Goal: Task Accomplishment & Management: Manage account settings

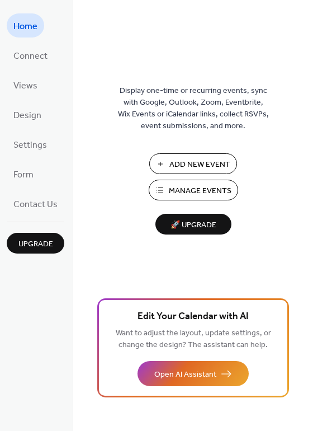
click at [191, 191] on span "Manage Events" at bounding box center [200, 191] width 63 height 12
click at [190, 189] on span "Manage Events" at bounding box center [200, 191] width 63 height 12
click at [181, 191] on span "Manage Events" at bounding box center [200, 191] width 63 height 12
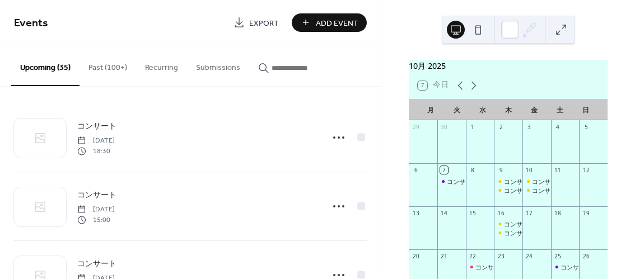
click at [114, 65] on button "Past (100+)" at bounding box center [107, 65] width 57 height 40
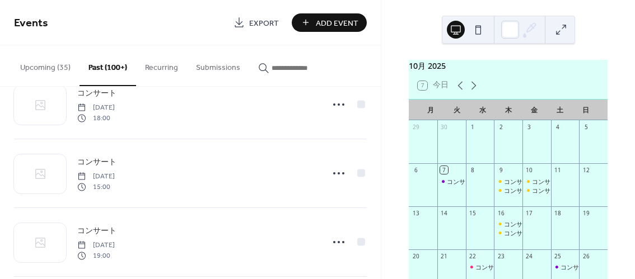
scroll to position [3967, 0]
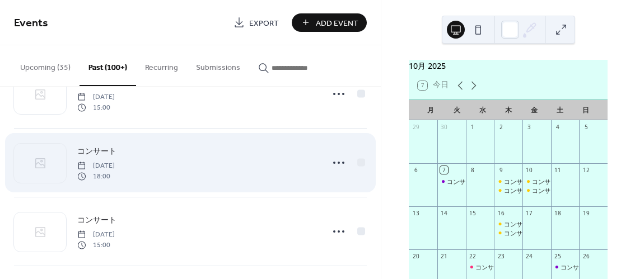
click at [115, 161] on span "Saturday, March 8, 2025" at bounding box center [95, 166] width 37 height 10
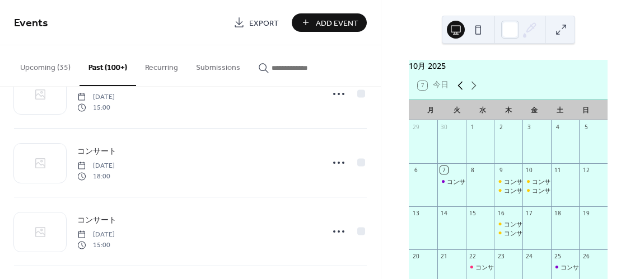
click at [461, 90] on icon at bounding box center [459, 85] width 5 height 8
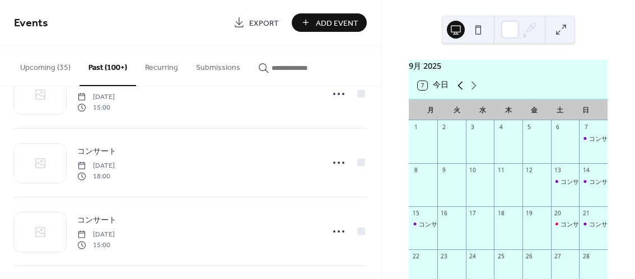
click at [461, 90] on icon at bounding box center [459, 85] width 5 height 8
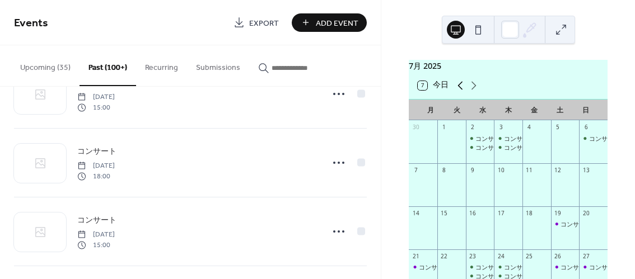
click at [461, 90] on icon at bounding box center [459, 85] width 5 height 8
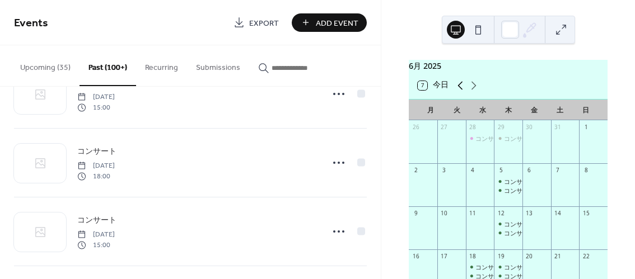
click at [461, 90] on icon at bounding box center [459, 85] width 5 height 8
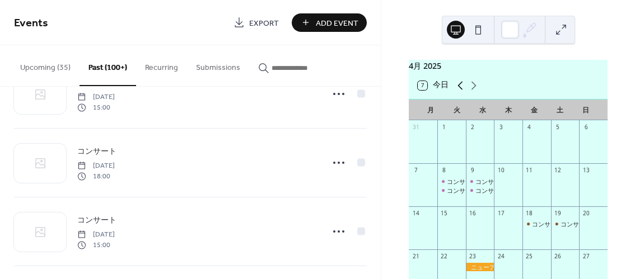
click at [461, 90] on icon at bounding box center [459, 85] width 5 height 8
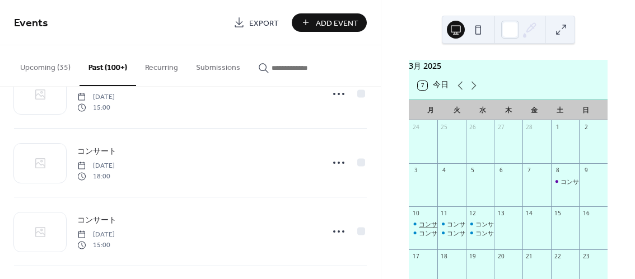
click at [427, 228] on div "コンサート" at bounding box center [434, 224] width 31 height 8
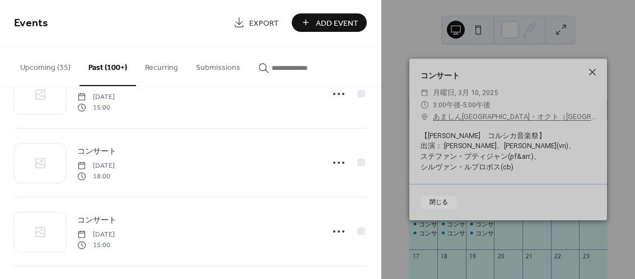
click at [593, 72] on icon at bounding box center [592, 72] width 7 height 7
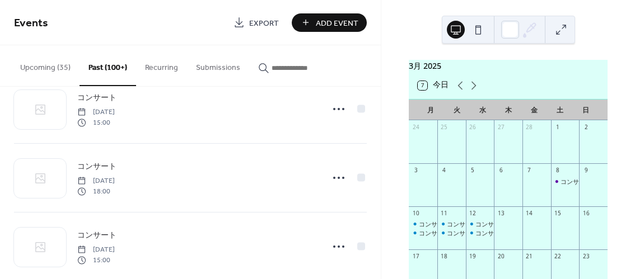
scroll to position [3922, 0]
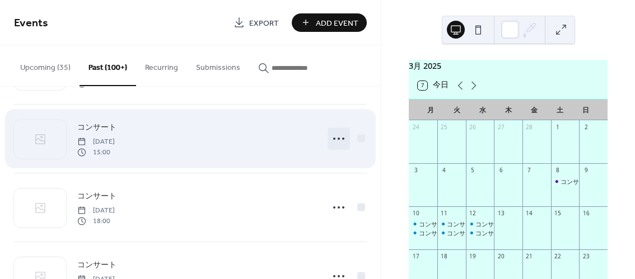
click at [335, 130] on icon at bounding box center [339, 139] width 18 height 18
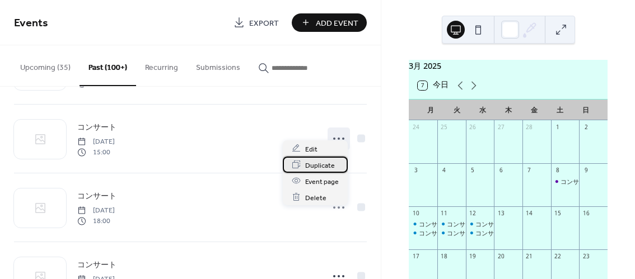
click at [314, 164] on span "Duplicate" at bounding box center [320, 165] width 30 height 12
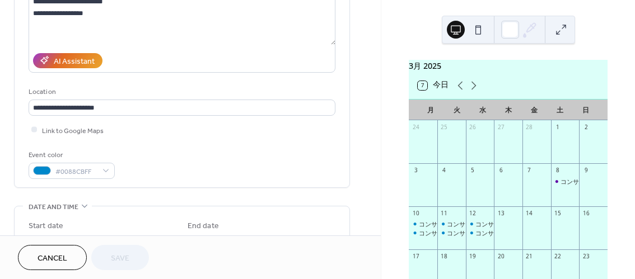
scroll to position [177, 0]
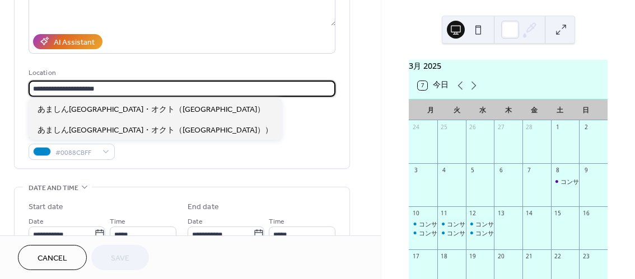
drag, startPoint x: 148, startPoint y: 89, endPoint x: 24, endPoint y: 88, distance: 124.2
click at [24, 88] on div "**********" at bounding box center [182, 26] width 335 height 283
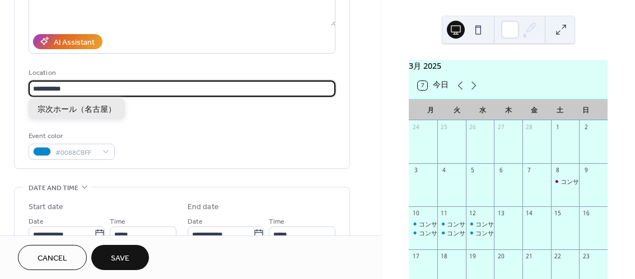
type input "**********"
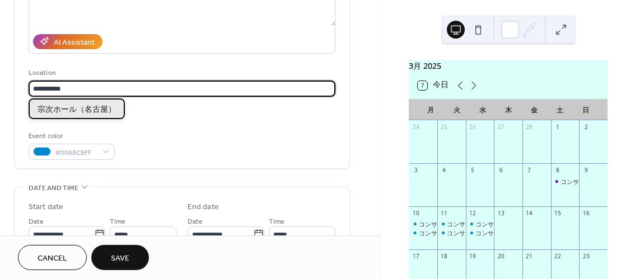
click at [60, 105] on span "宗次ホール（名古屋）" at bounding box center [76, 110] width 78 height 12
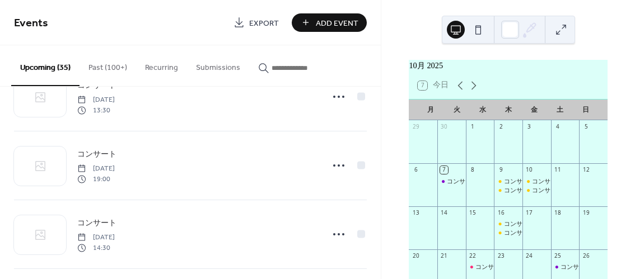
scroll to position [2242, 0]
drag, startPoint x: 377, startPoint y: 268, endPoint x: 377, endPoint y: 286, distance: 17.9
click at [377, 279] on html "Events Export Add Event Upcoming (35) Past (100+) Recurring Submissions コンサート T…" at bounding box center [317, 139] width 635 height 279
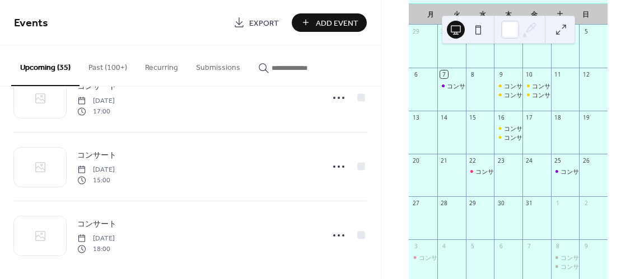
scroll to position [102, 0]
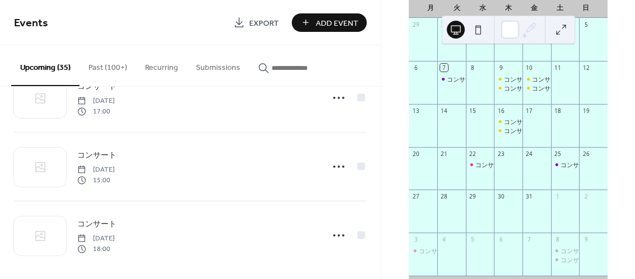
click at [103, 68] on button "Past (100+)" at bounding box center [107, 65] width 57 height 40
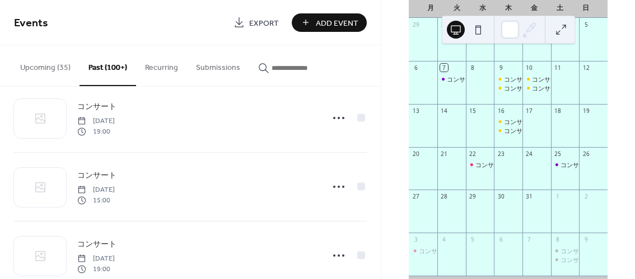
scroll to position [3367, 0]
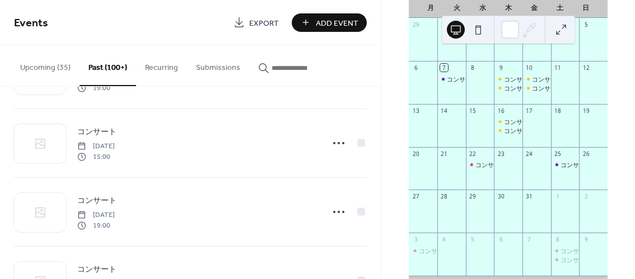
click at [381, 241] on div "10月 2025 7 今日 月 火 水 木 金 土 日 29 30 1 2 3 4 5 6 7 コンサート 8 9 コンサート コンサート 10 コンサート …" at bounding box center [508, 139] width 254 height 279
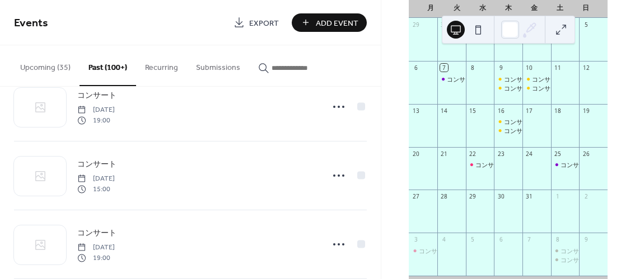
scroll to position [3280, 0]
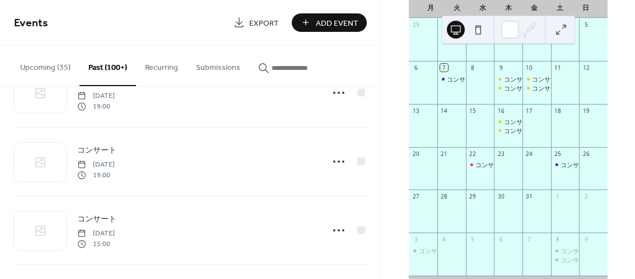
click at [557, 30] on button at bounding box center [561, 30] width 18 height 18
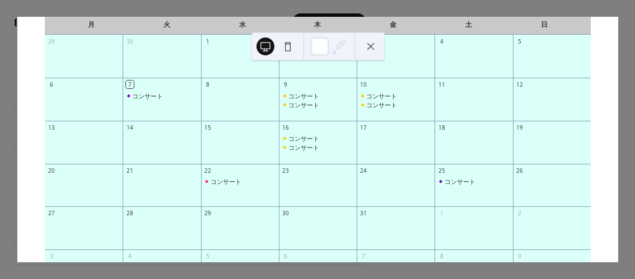
scroll to position [84, 0]
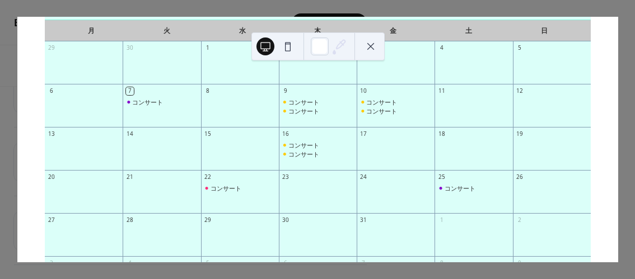
click at [373, 44] on button at bounding box center [371, 46] width 18 height 18
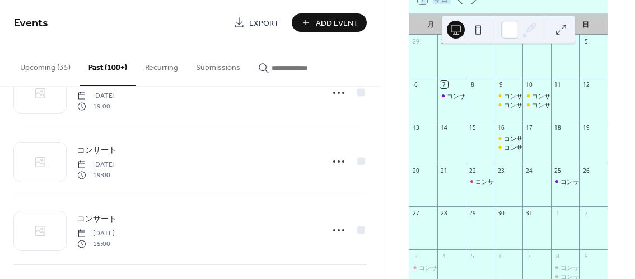
scroll to position [57, 0]
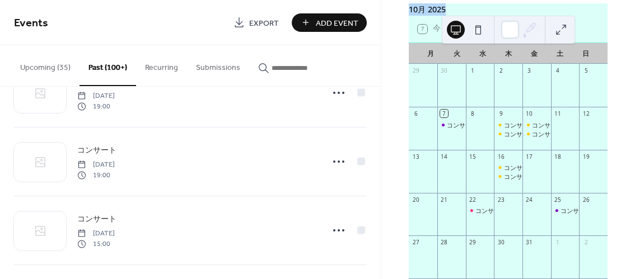
drag, startPoint x: 486, startPoint y: 20, endPoint x: 514, endPoint y: 11, distance: 29.6
click at [514, 11] on div "10月 2025 7 今日 月 火 水 木 金 土 日 29 30 1 2 3 4 5 6 7 コンサート 8 9 コンサート コンサート 10 コンサート …" at bounding box center [508, 139] width 254 height 279
drag, startPoint x: 477, startPoint y: 19, endPoint x: 454, endPoint y: 40, distance: 30.5
click at [453, 40] on div at bounding box center [467, 29] width 40 height 27
drag, startPoint x: 467, startPoint y: 37, endPoint x: 507, endPoint y: 41, distance: 39.9
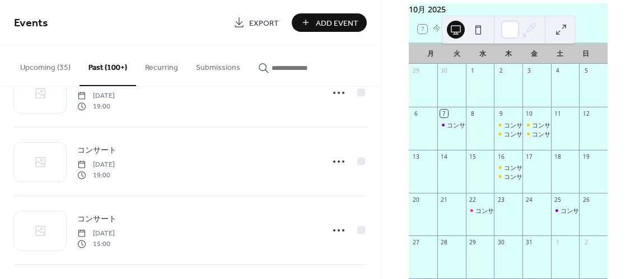
click at [507, 41] on div at bounding box center [508, 30] width 133 height 28
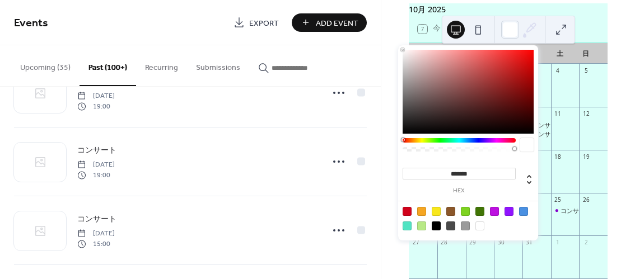
drag, startPoint x: 522, startPoint y: 40, endPoint x: 538, endPoint y: 39, distance: 16.3
click at [538, 39] on div at bounding box center [508, 30] width 133 height 28
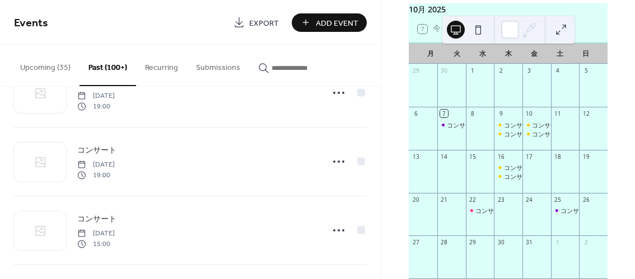
drag, startPoint x: 538, startPoint y: 39, endPoint x: 551, endPoint y: 39, distance: 12.3
click at [551, 40] on div at bounding box center [508, 30] width 133 height 28
click at [450, 22] on div at bounding box center [508, 30] width 133 height 28
drag, startPoint x: 574, startPoint y: 42, endPoint x: 580, endPoint y: 39, distance: 6.3
click at [586, 39] on div "7 今日" at bounding box center [508, 29] width 199 height 27
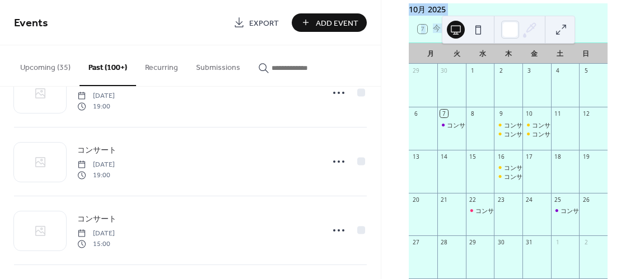
drag, startPoint x: 566, startPoint y: 39, endPoint x: 575, endPoint y: 41, distance: 9.8
click at [575, 41] on div "10月 2025 7 今日 月 火 水 木 金 土 日 29 30 1 2 3 4 5 6 7 コンサート 8 9 コンサート コンサート 10 コンサート …" at bounding box center [508, 139] width 254 height 279
click at [569, 37] on div at bounding box center [508, 30] width 133 height 28
click at [500, 15] on div "10月 2025 7 今日 月 火 水 木 金 土 日 29 30 1 2 3 4 5 6 7 コンサート 8 9 コンサート コンサート 10 コンサート …" at bounding box center [508, 139] width 254 height 279
drag, startPoint x: 489, startPoint y: 18, endPoint x: 469, endPoint y: 14, distance: 20.5
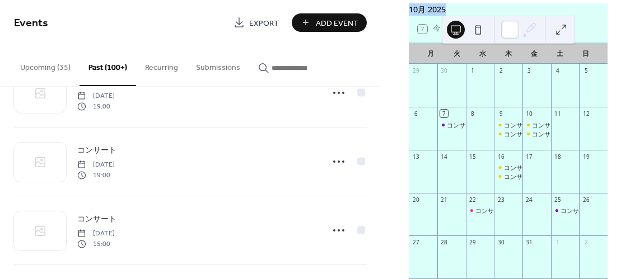
click at [469, 14] on div "10月 2025 7 今日 月 火 水 木 金 土 日 29 30 1 2 3 4 5 6 7 コンサート 8 9 コンサート コンサート 10 コンサート …" at bounding box center [508, 139] width 254 height 279
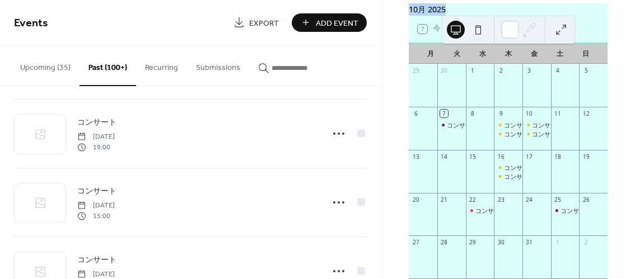
scroll to position [3422, 0]
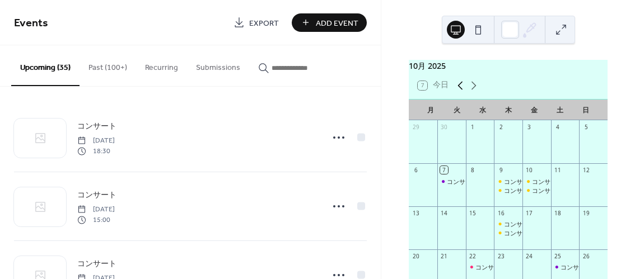
click at [458, 92] on icon at bounding box center [459, 85] width 13 height 13
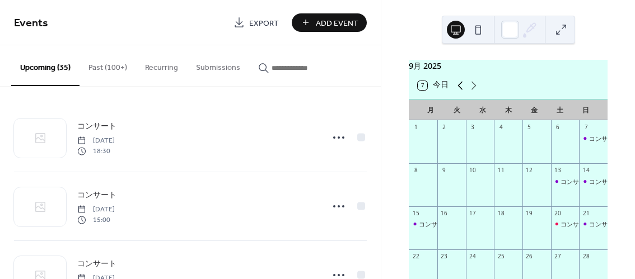
click at [458, 92] on icon at bounding box center [459, 85] width 13 height 13
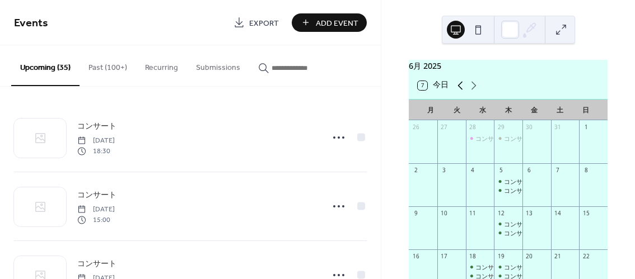
click at [458, 92] on icon at bounding box center [459, 85] width 13 height 13
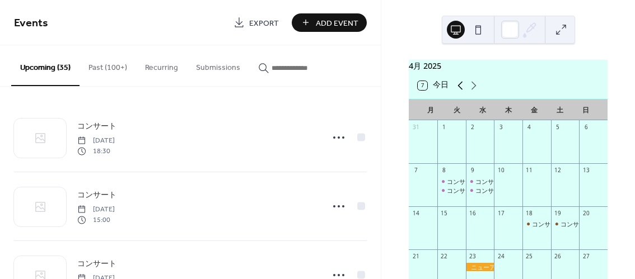
click at [458, 92] on icon at bounding box center [459, 85] width 13 height 13
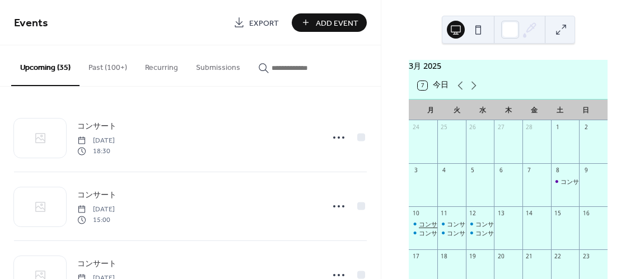
click at [430, 228] on div "コンサート" at bounding box center [434, 224] width 31 height 8
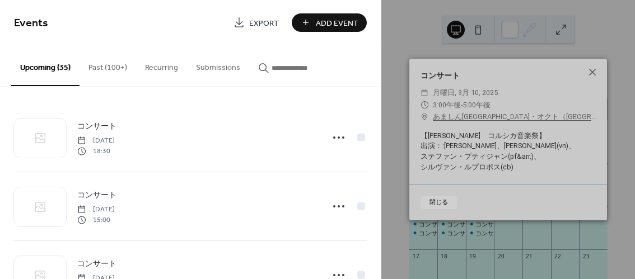
click at [472, 149] on div "【古澤 巖　コルシカ音楽祭】 出演：:古澤巖、ベルトロン・セルベラ(vn)、 　　　ステファン・プティジャン(pf&arr.)、 　　　シルヴァン・ルプロボス…" at bounding box center [508, 152] width 198 height 43
click at [461, 114] on link "あましんアルカイックホール・オクト（兵庫県）" at bounding box center [514, 117] width 163 height 12
click at [592, 71] on icon at bounding box center [592, 72] width 7 height 7
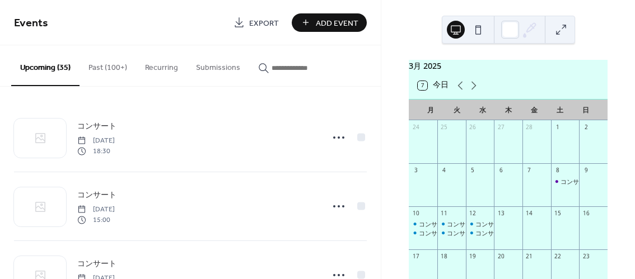
click at [106, 73] on button "Past (100+)" at bounding box center [107, 65] width 57 height 40
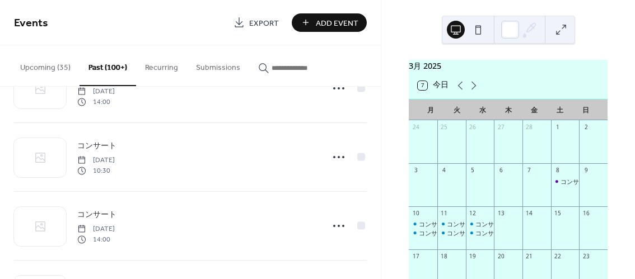
scroll to position [2369, 0]
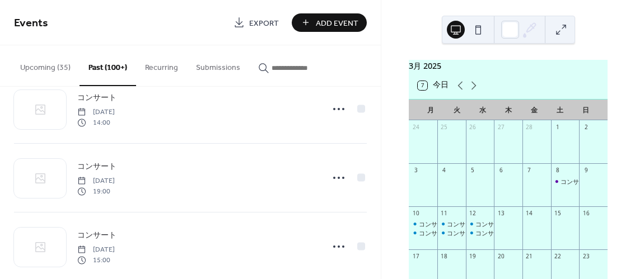
click at [380, 263] on div "コンサート Sunday, September 21, 2025 16:00 コンサート Saturday, September 20, 2025 18:30…" at bounding box center [190, 183] width 381 height 193
click at [381, 270] on div "コンサート Sunday, September 21, 2025 16:00 コンサート Saturday, September 20, 2025 18:30…" at bounding box center [190, 183] width 381 height 193
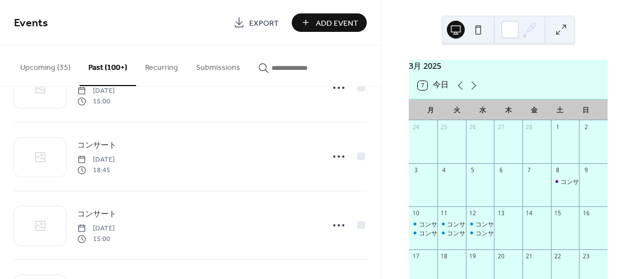
scroll to position [3769, 0]
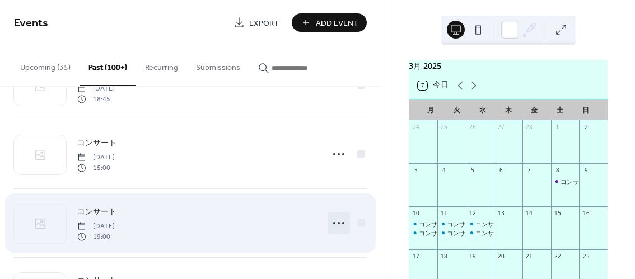
click at [337, 222] on circle at bounding box center [338, 223] width 2 height 2
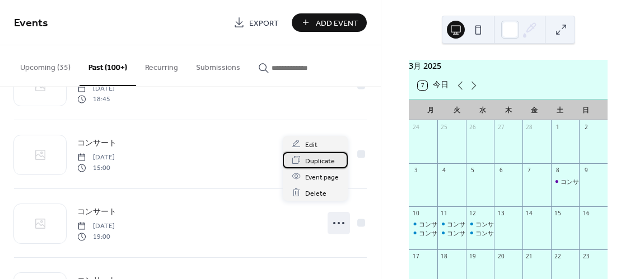
click at [326, 162] on span "Duplicate" at bounding box center [320, 161] width 30 height 12
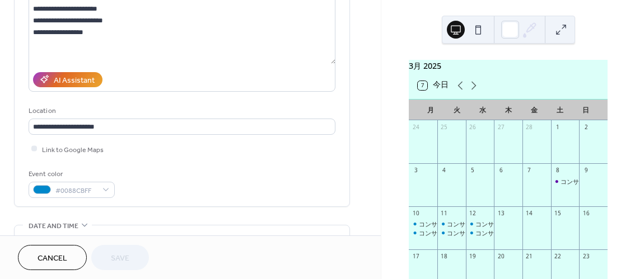
scroll to position [140, 0]
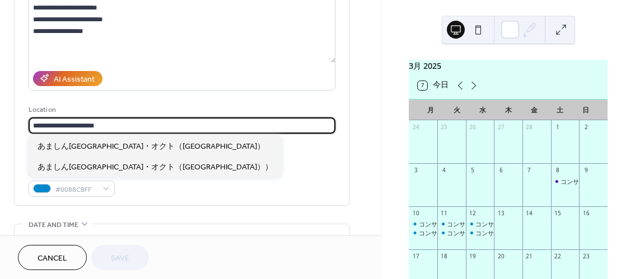
click at [55, 123] on input "**********" at bounding box center [182, 126] width 307 height 16
drag, startPoint x: 149, startPoint y: 125, endPoint x: 12, endPoint y: 114, distance: 138.1
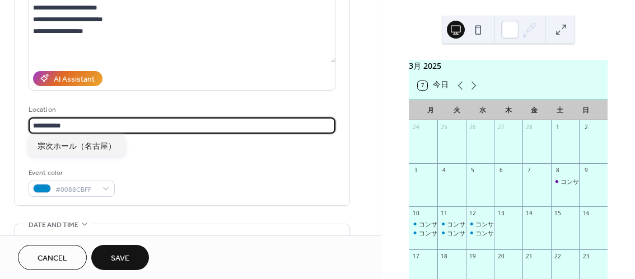
click at [135, 124] on input "**********" at bounding box center [182, 126] width 307 height 16
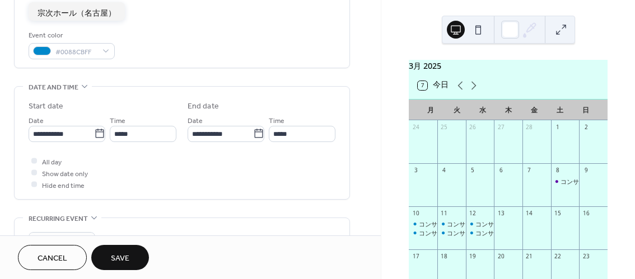
scroll to position [334, 0]
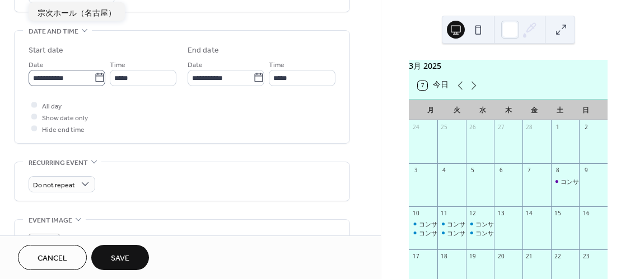
type input "**********"
click at [94, 77] on icon at bounding box center [99, 77] width 11 height 11
click at [94, 77] on input "**********" at bounding box center [61, 78] width 65 height 16
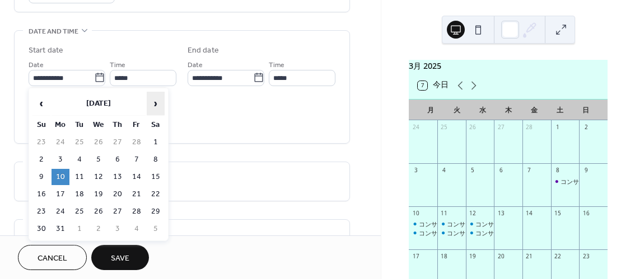
click at [158, 103] on span "›" at bounding box center [155, 103] width 17 height 22
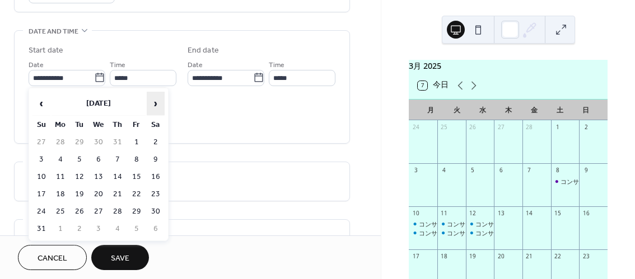
click at [158, 103] on span "›" at bounding box center [155, 103] width 17 height 22
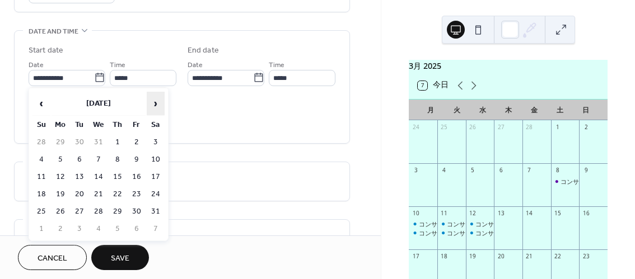
click at [158, 103] on span "›" at bounding box center [155, 103] width 17 height 22
click at [78, 173] on td "10" at bounding box center [80, 177] width 18 height 16
type input "**********"
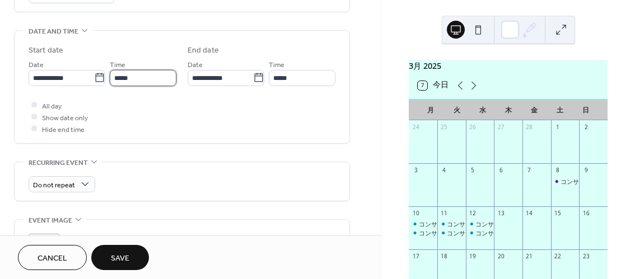
click at [145, 78] on input "*****" at bounding box center [143, 78] width 67 height 16
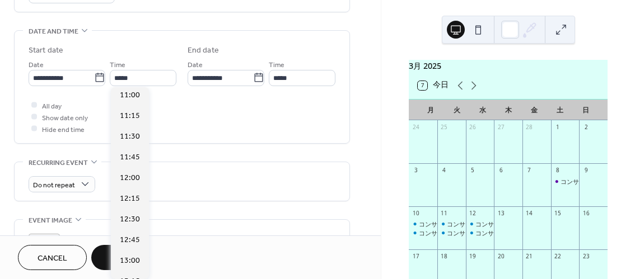
scroll to position [902, 0]
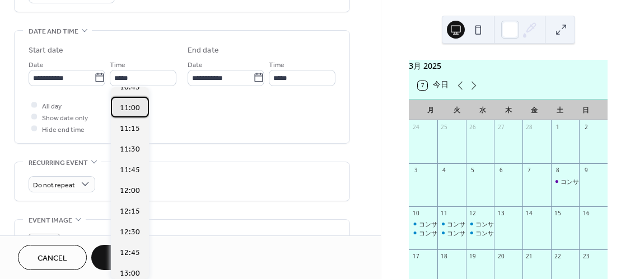
click at [135, 104] on span "11:00" at bounding box center [130, 108] width 20 height 12
type input "*****"
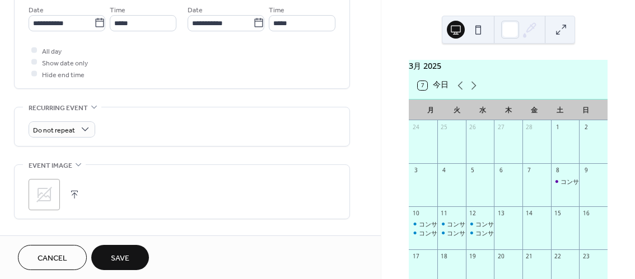
scroll to position [510, 0]
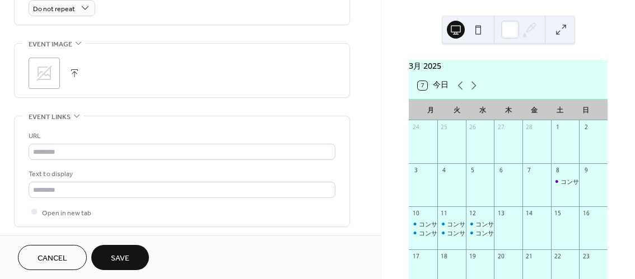
click at [124, 247] on button "Save" at bounding box center [120, 257] width 58 height 25
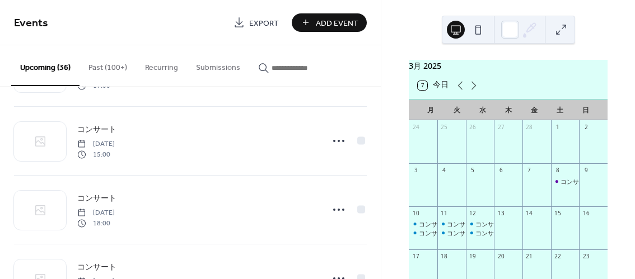
scroll to position [2311, 0]
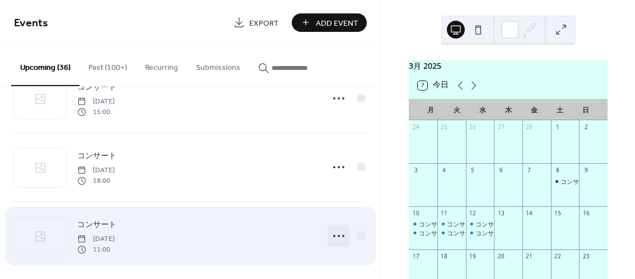
click at [336, 227] on icon at bounding box center [339, 236] width 18 height 18
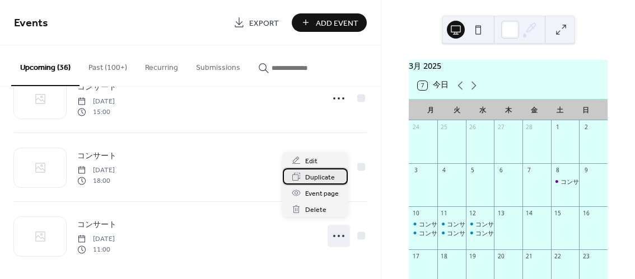
click at [325, 176] on span "Duplicate" at bounding box center [320, 178] width 30 height 12
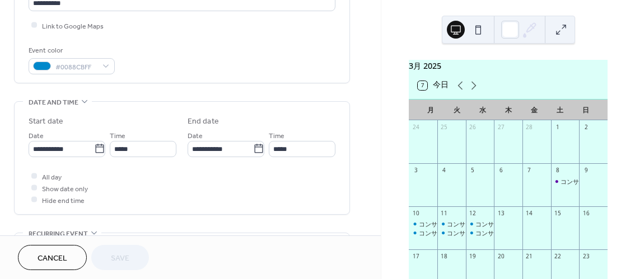
scroll to position [270, 0]
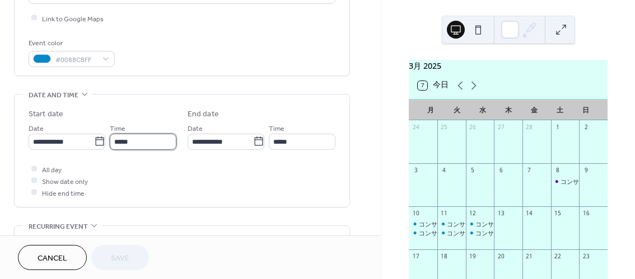
click at [138, 140] on input "*****" at bounding box center [143, 142] width 67 height 16
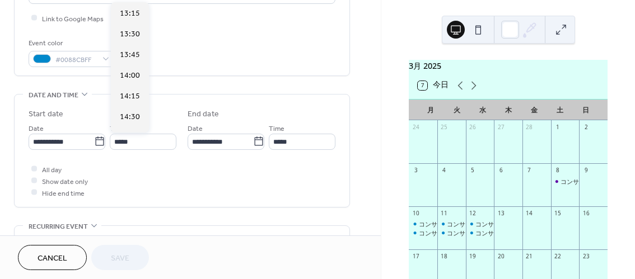
scroll to position [1139, 0]
click at [139, 76] on div "14:30" at bounding box center [130, 74] width 38 height 21
type input "*****"
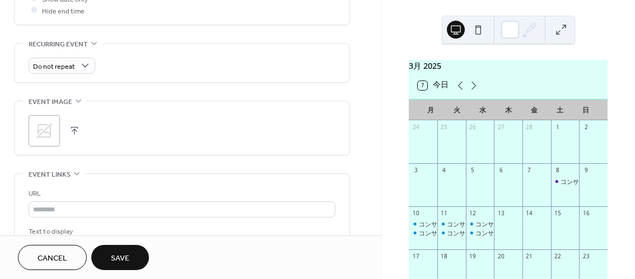
scroll to position [487, 0]
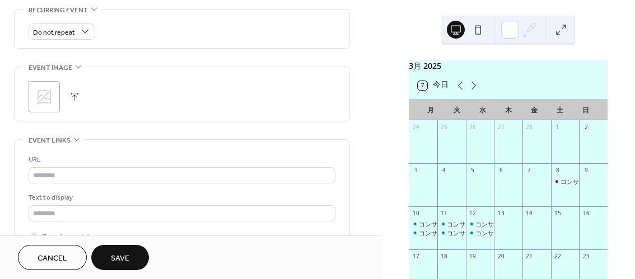
click at [120, 253] on span "Save" at bounding box center [120, 259] width 18 height 12
click at [471, 92] on icon at bounding box center [473, 85] width 13 height 13
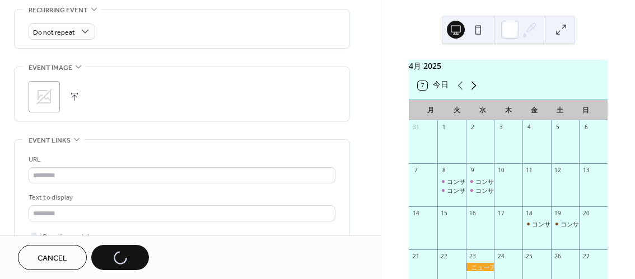
click at [471, 92] on icon at bounding box center [473, 85] width 13 height 13
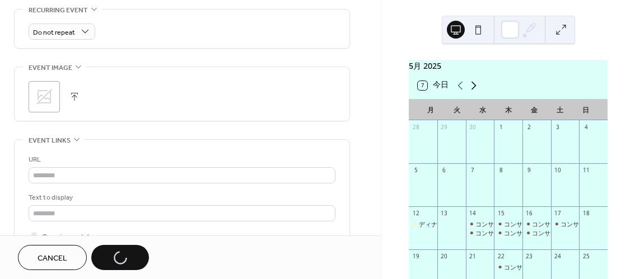
click at [471, 92] on icon at bounding box center [473, 85] width 13 height 13
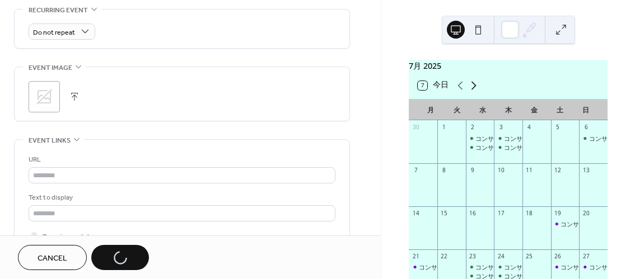
click at [471, 92] on icon at bounding box center [473, 85] width 13 height 13
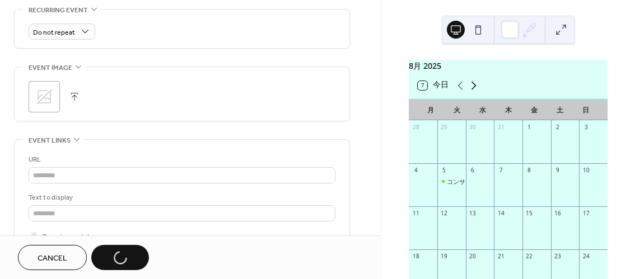
click at [471, 92] on icon at bounding box center [473, 85] width 13 height 13
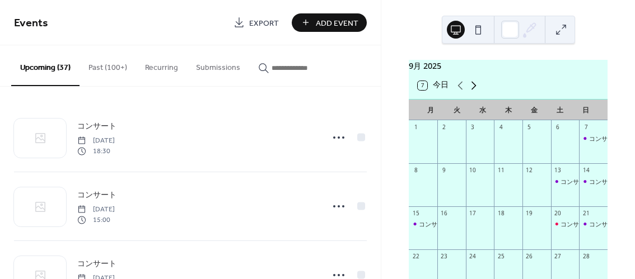
click at [471, 92] on icon at bounding box center [473, 85] width 13 height 13
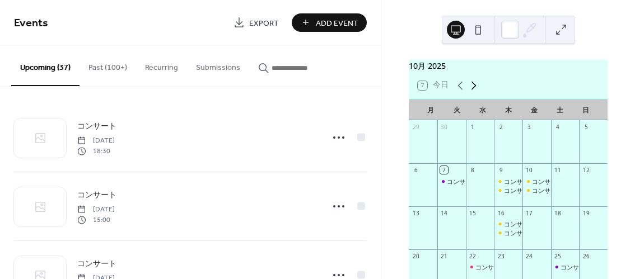
click at [471, 92] on icon at bounding box center [473, 85] width 13 height 13
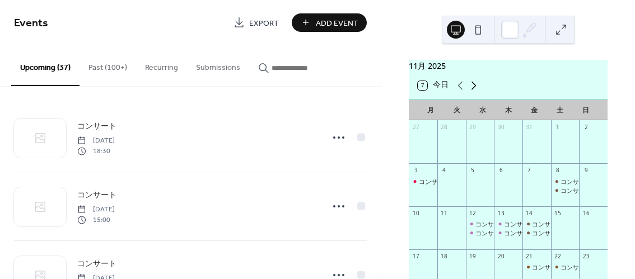
click at [471, 92] on icon at bounding box center [473, 85] width 13 height 13
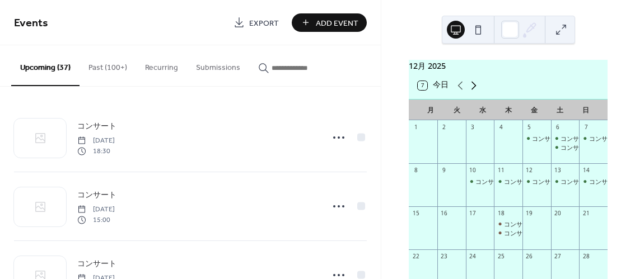
click at [471, 92] on icon at bounding box center [473, 85] width 13 height 13
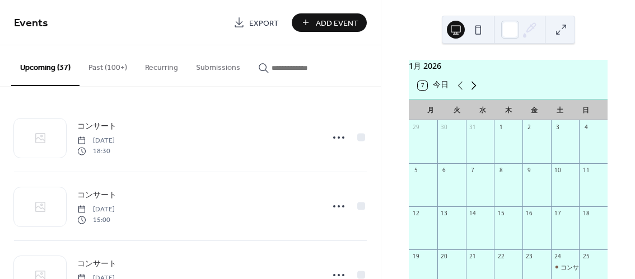
click at [471, 92] on icon at bounding box center [473, 85] width 13 height 13
click at [460, 92] on icon at bounding box center [459, 85] width 13 height 13
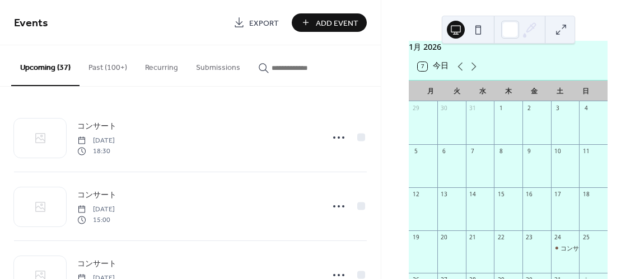
scroll to position [11, 0]
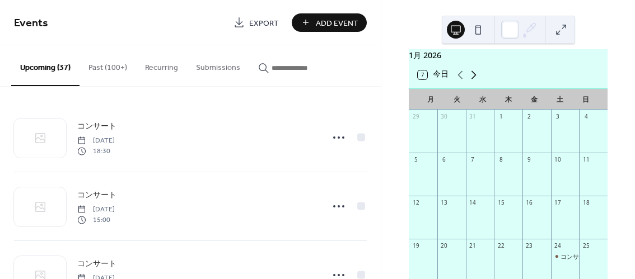
click at [473, 79] on icon at bounding box center [473, 75] width 5 height 8
click at [458, 217] on div "コンサート" at bounding box center [462, 213] width 31 height 8
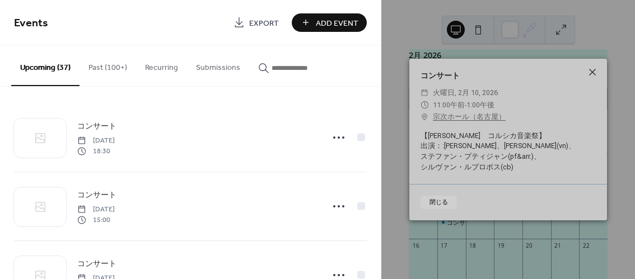
click at [595, 70] on icon at bounding box center [591, 71] width 13 height 13
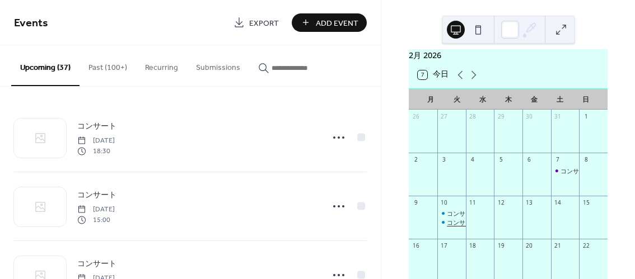
click at [459, 227] on div "コンサート" at bounding box center [462, 222] width 31 height 8
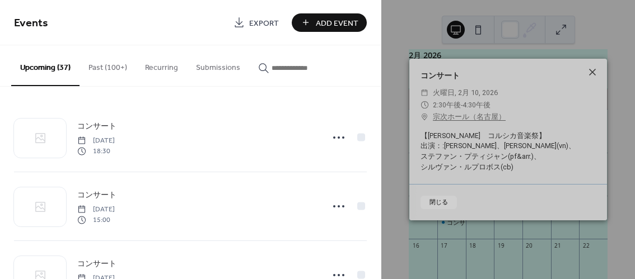
click at [595, 72] on icon at bounding box center [591, 71] width 13 height 13
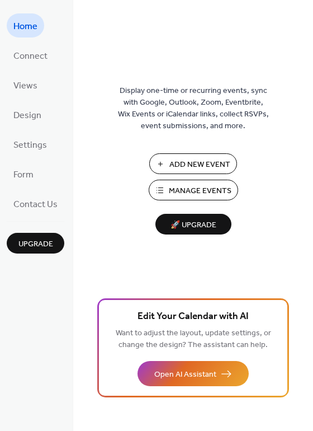
click at [174, 189] on span "Manage Events" at bounding box center [200, 191] width 63 height 12
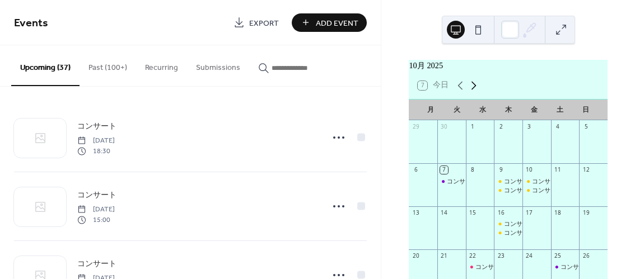
click at [470, 92] on icon at bounding box center [473, 85] width 13 height 13
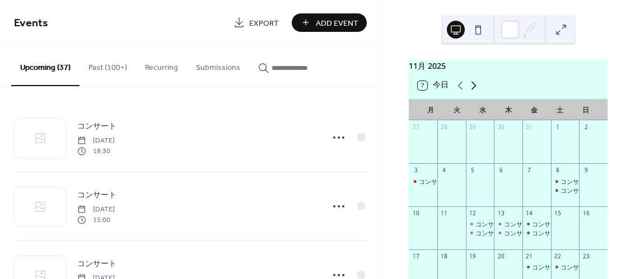
click at [470, 92] on icon at bounding box center [473, 85] width 13 height 13
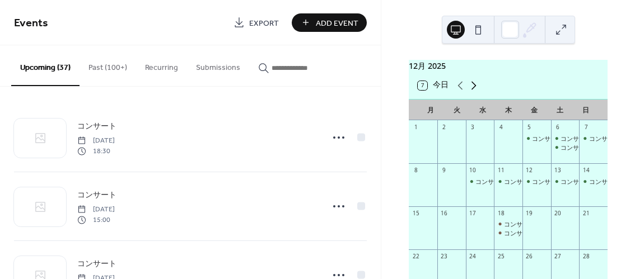
click at [470, 92] on icon at bounding box center [473, 85] width 13 height 13
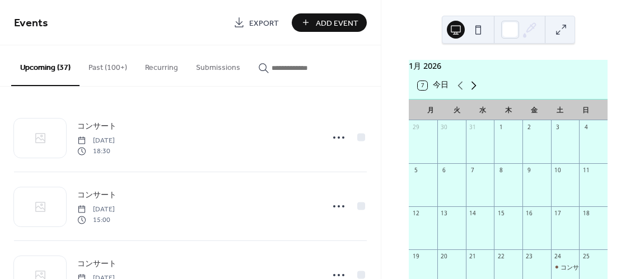
click at [470, 92] on icon at bounding box center [473, 85] width 13 height 13
click at [456, 228] on div "コンサート" at bounding box center [462, 224] width 31 height 8
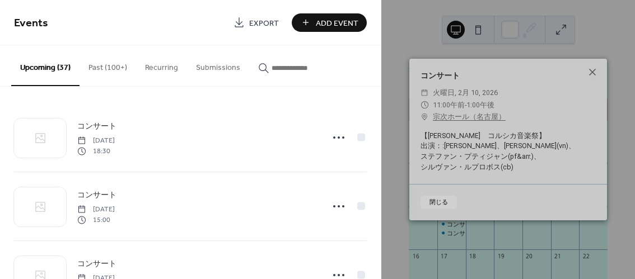
click at [456, 241] on div "コンサート ​ [DATE], 2月 10, [DATE] ​ 11:00午前 - 1:00午後 ​ [PERSON_NAME][GEOGRAPHIC_DAT…" at bounding box center [508, 139] width 254 height 279
click at [462, 239] on div "コンサート ​ [DATE], 2月 10, [DATE] ​ 11:00午前 - 1:00午後 ​ [PERSON_NAME][GEOGRAPHIC_DAT…" at bounding box center [508, 139] width 254 height 279
click at [594, 72] on icon at bounding box center [591, 71] width 13 height 13
